Goal: Task Accomplishment & Management: Manage account settings

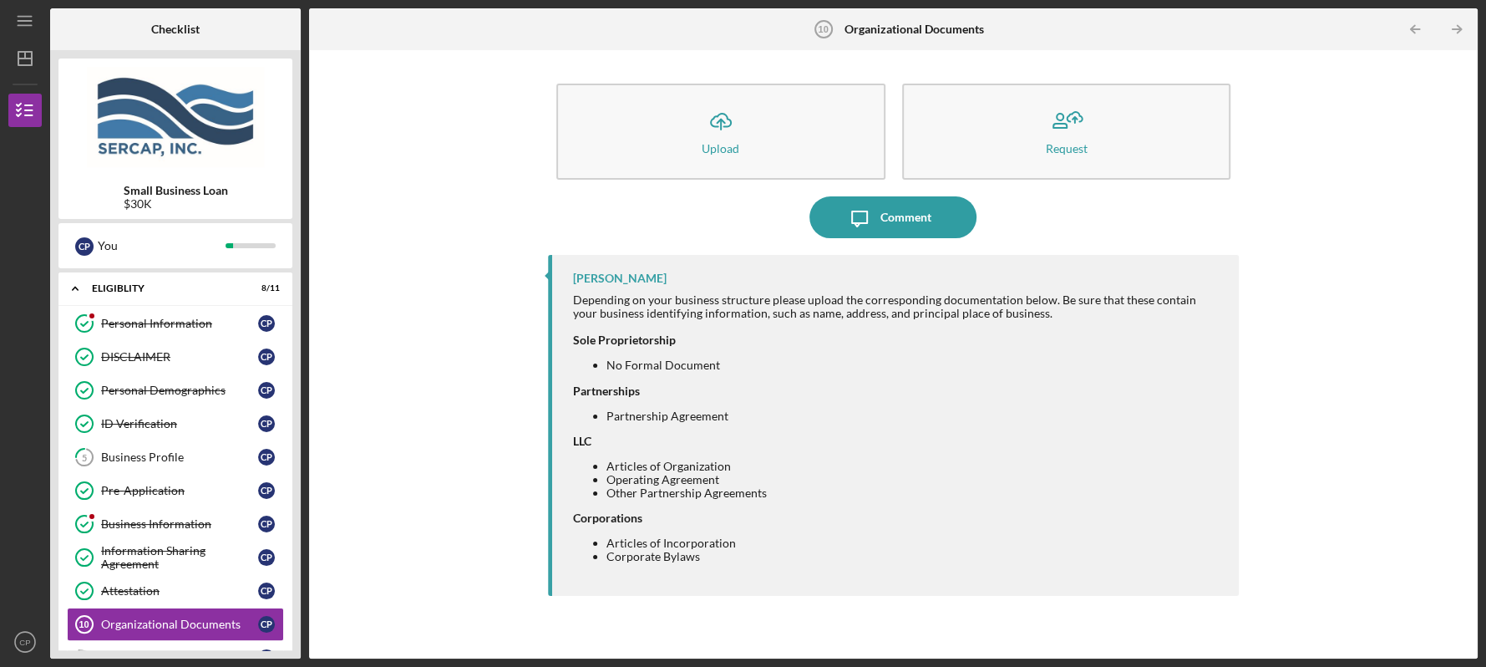
click at [295, 647] on div "Small Business Loan $30K C P You Icon/Expander Eligiblity 8 / 11 Personal Infor…" at bounding box center [175, 354] width 251 height 608
click at [1478, 643] on div "Icon/Menu Organizational Documents 10 Organizational Documents Checklist Small …" at bounding box center [743, 333] width 1486 height 667
click at [1473, 648] on div "Icon/Upload Upload Request Icon/Message Comment [PERSON_NAME] Depending on your…" at bounding box center [893, 354] width 1169 height 608
click at [1472, 337] on div "Icon/Upload Upload Request Icon/Message Comment [PERSON_NAME] Depending on your…" at bounding box center [893, 354] width 1169 height 608
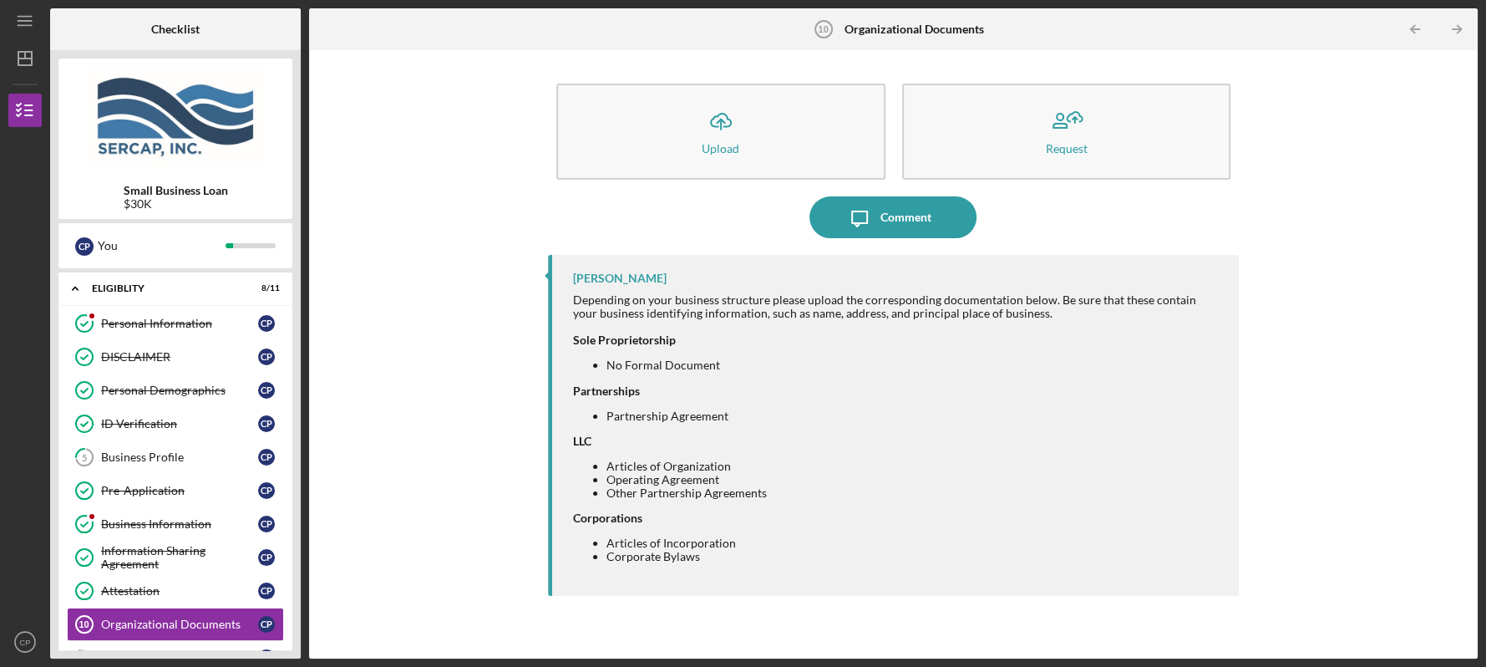
click at [294, 642] on div "Small Business Loan $30K C P You Icon/Expander Eligiblity 8 / 11 Personal Infor…" at bounding box center [175, 354] width 251 height 608
click at [203, 625] on div "Organizational Documents" at bounding box center [179, 623] width 157 height 13
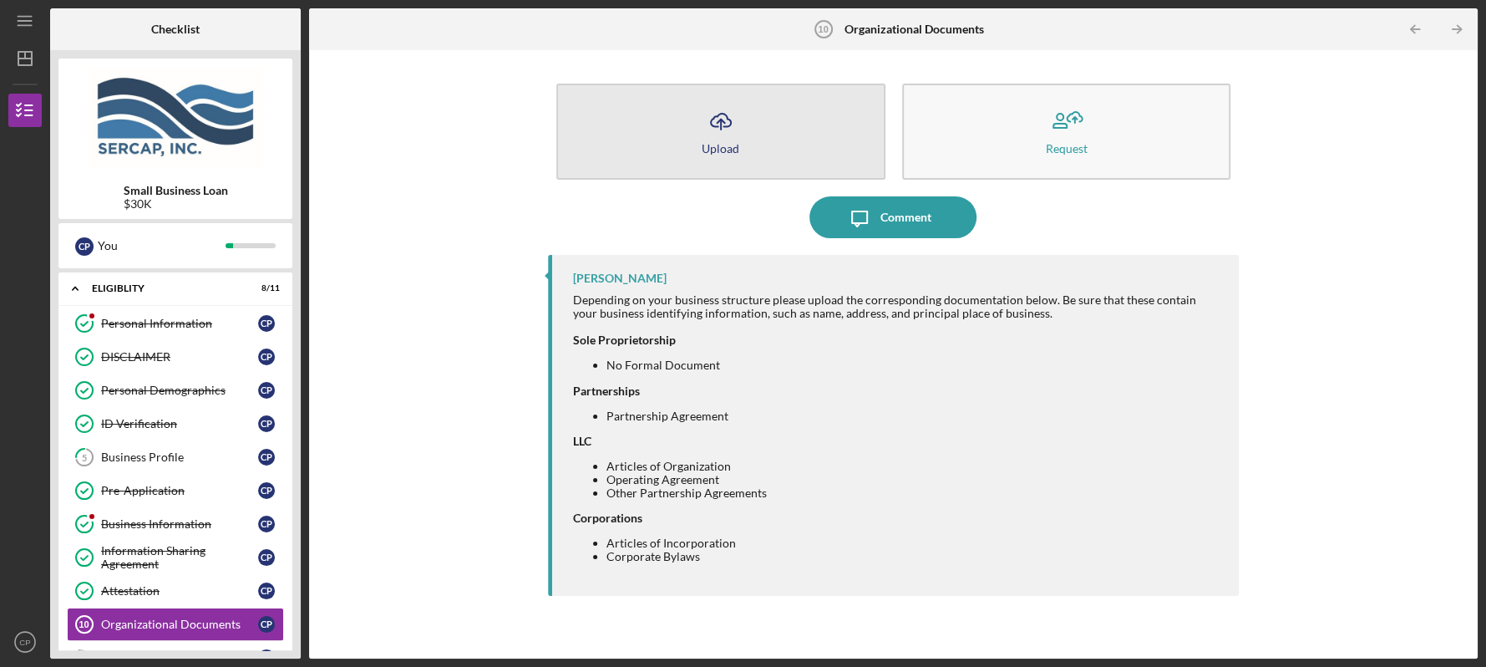
click at [747, 116] on button "Icon/Upload Upload" at bounding box center [720, 132] width 329 height 96
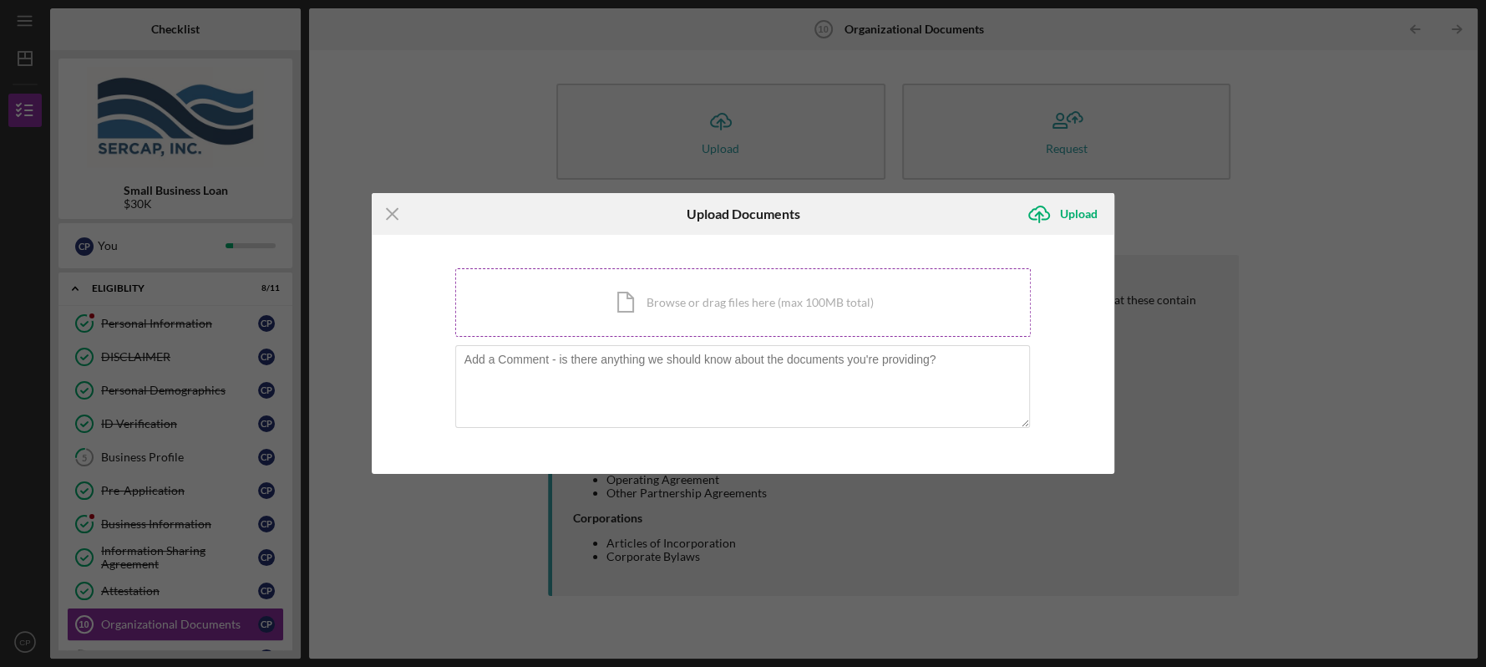
click at [674, 297] on div "Icon/Document Browse or drag files here (max 100MB total) Tap to choose files o…" at bounding box center [743, 302] width 576 height 68
click at [689, 300] on div "Icon/Document Browse or drag files here (max 100MB total) Tap to choose files o…" at bounding box center [743, 302] width 576 height 68
click at [289, 647] on div "Icon/Menu Close Upload Documents Icon/Upload Upload You're uploading documents …" at bounding box center [743, 333] width 1486 height 667
click at [393, 212] on line at bounding box center [392, 214] width 11 height 11
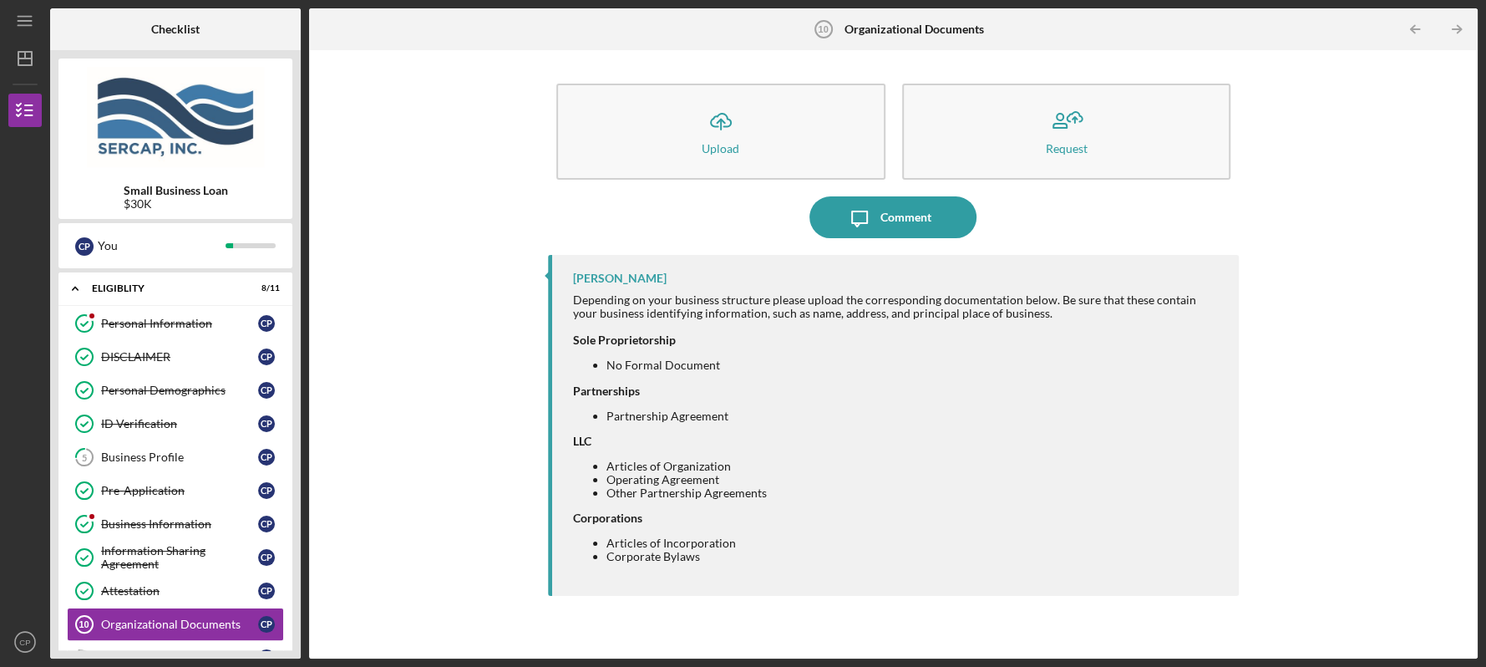
click at [1473, 646] on div "Icon/Upload Upload Request Icon/Message Comment [PERSON_NAME] Depending on your…" at bounding box center [893, 354] width 1169 height 608
click at [1458, 29] on line "button" at bounding box center [1457, 29] width 8 height 0
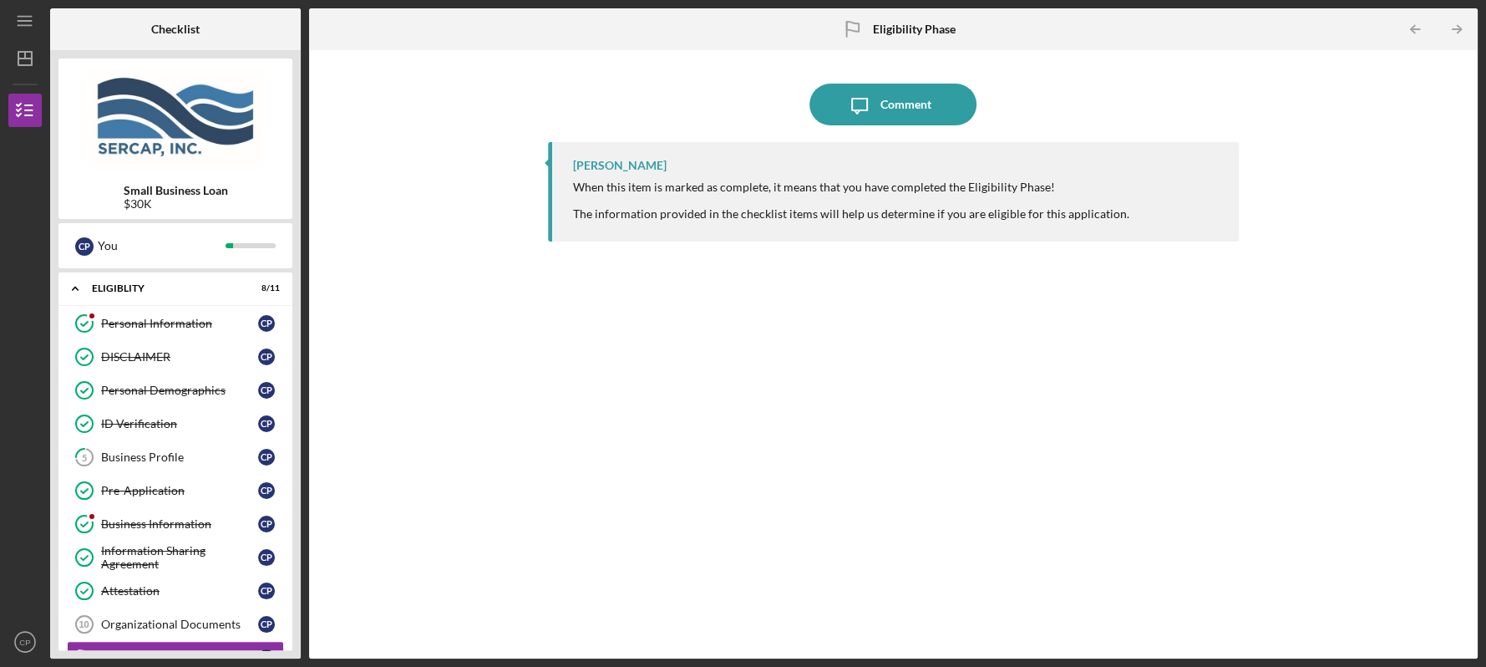
click at [296, 647] on div "Small Business Loan $30K C P You Icon/Expander Eligiblity 8 / 11 Personal Infor…" at bounding box center [175, 354] width 251 height 608
click at [297, 652] on div "Small Business Loan $30K C P You Icon/Expander Eligiblity 8 / 11 Personal Infor…" at bounding box center [175, 354] width 251 height 608
click at [158, 452] on div "Business Profile" at bounding box center [179, 456] width 157 height 13
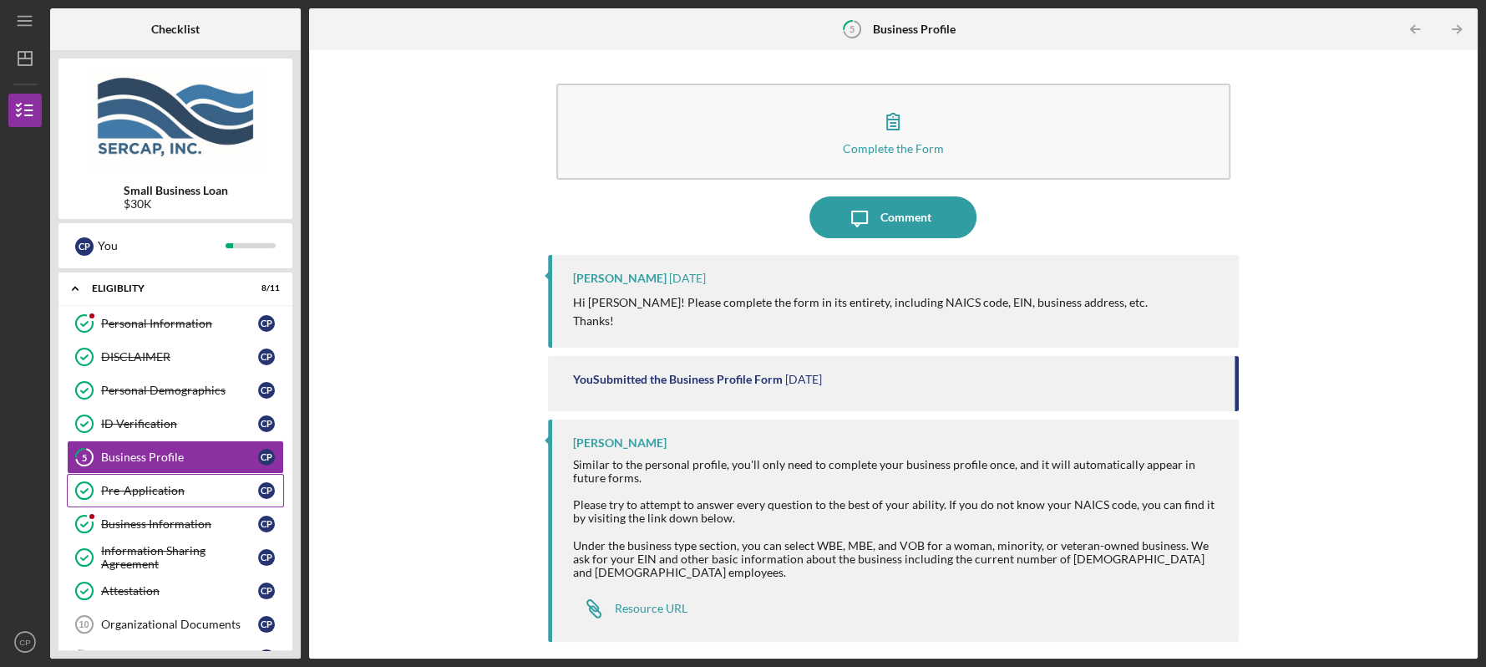
click at [175, 493] on div "Pre-Application" at bounding box center [179, 490] width 157 height 13
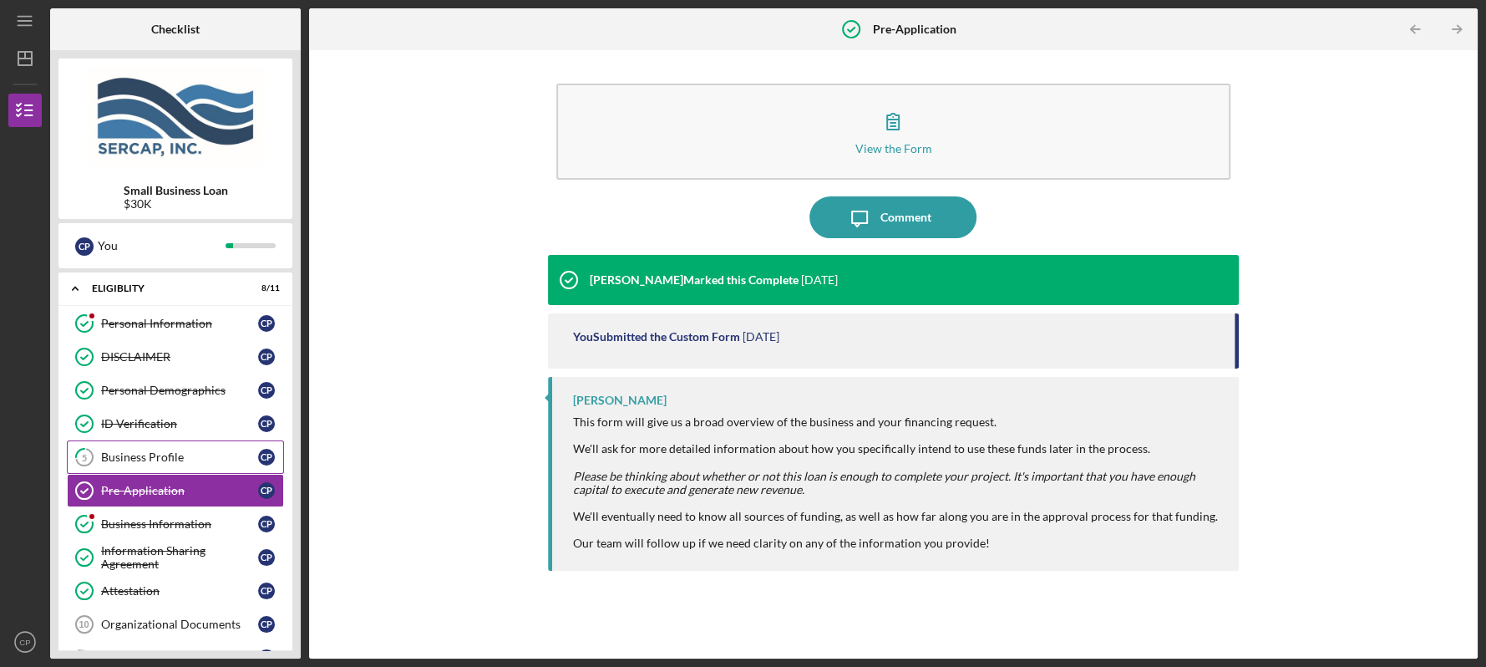
click at [90, 454] on icon "5" at bounding box center [84, 457] width 42 height 42
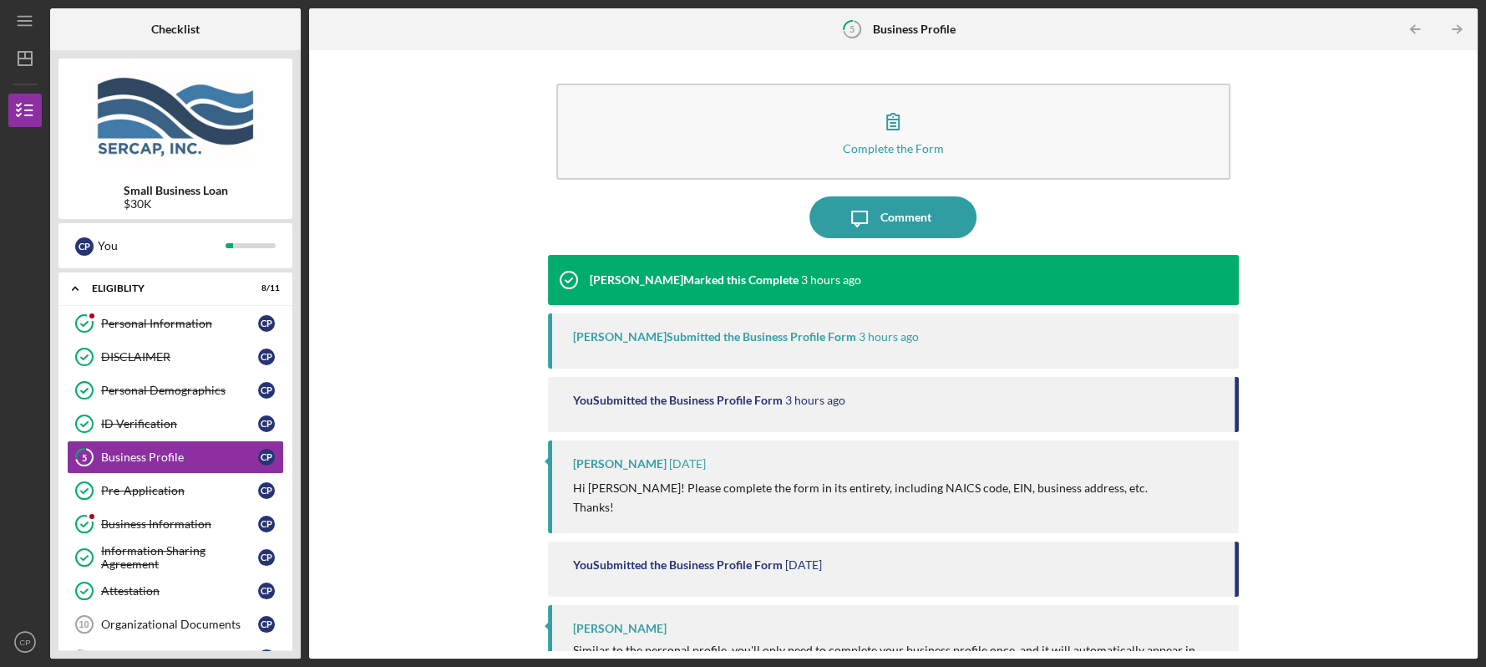
click at [295, 652] on div "Small Business Loan $30K C P You Icon/Expander Eligiblity 8 / 11 Personal Infor…" at bounding box center [175, 354] width 251 height 608
